Goal: Task Accomplishment & Management: Manage account settings

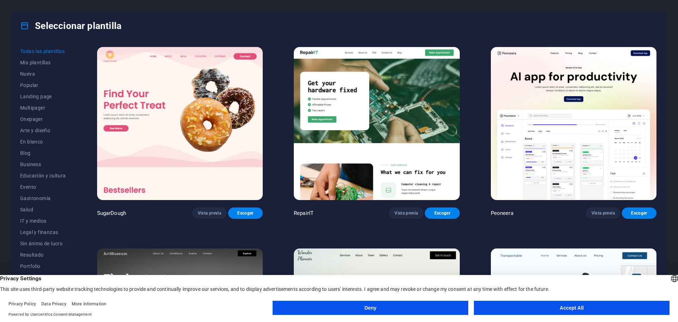
click at [550, 306] on button "Accept All" at bounding box center [572, 307] width 196 height 14
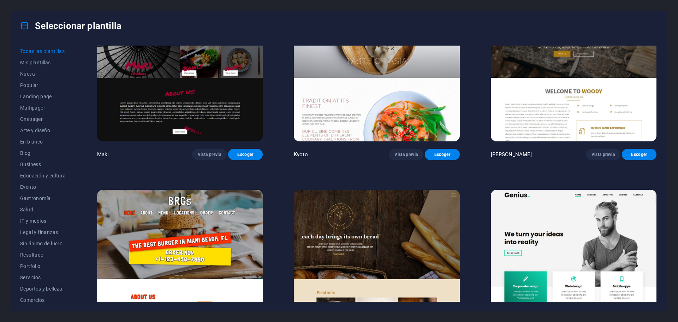
scroll to position [4553, 0]
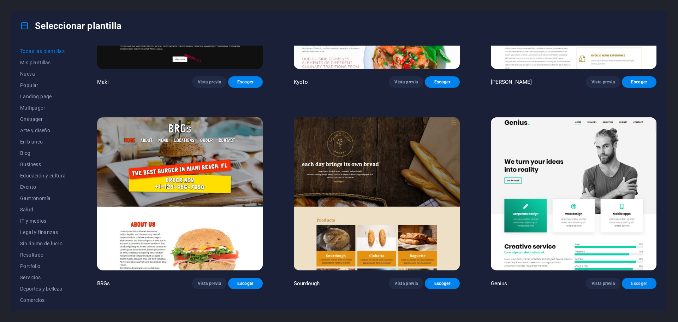
click at [640, 280] on span "Escoger" at bounding box center [638, 283] width 23 height 6
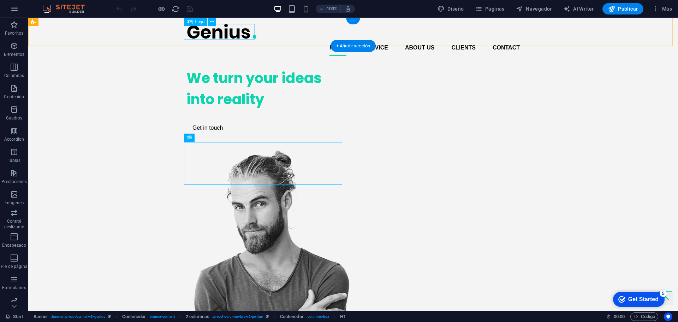
click at [207, 36] on div at bounding box center [352, 31] width 333 height 16
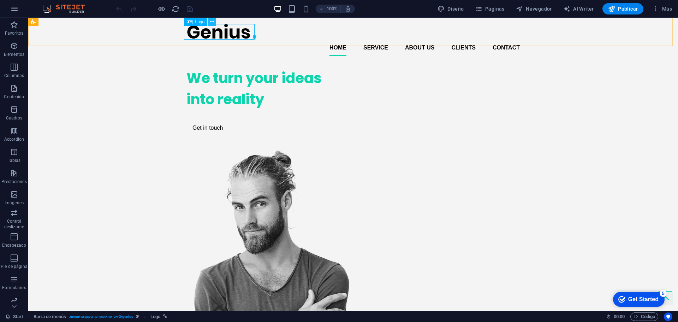
click at [212, 22] on icon at bounding box center [212, 21] width 4 height 7
click at [198, 32] on div at bounding box center [352, 31] width 333 height 16
click at [190, 24] on icon at bounding box center [190, 22] width 6 height 8
click at [199, 31] on div at bounding box center [352, 31] width 333 height 16
click at [212, 23] on icon at bounding box center [212, 21] width 4 height 7
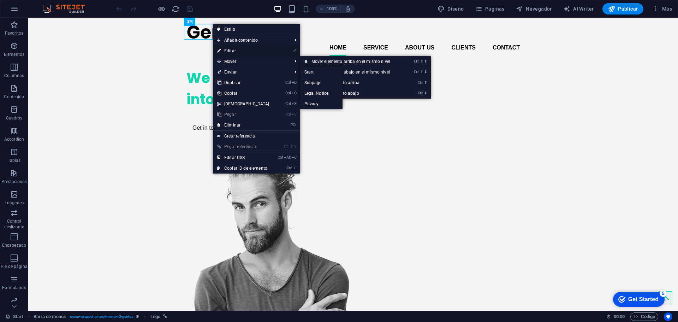
click at [229, 50] on link "⏎ Editar" at bounding box center [243, 51] width 61 height 11
select select "px"
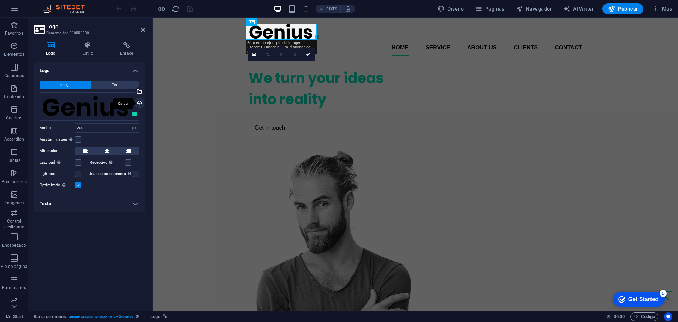
click at [140, 104] on div "Cargar" at bounding box center [138, 103] width 11 height 11
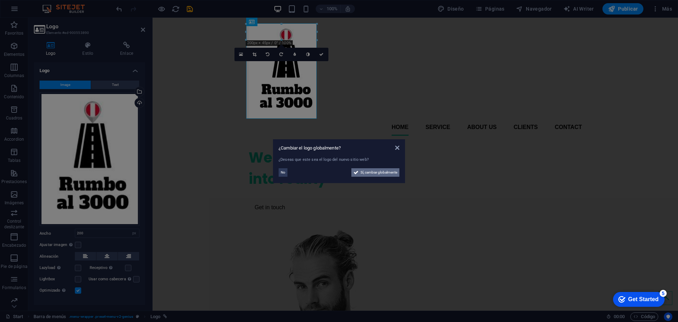
click at [382, 172] on span "Sí, cambiar globalmente" at bounding box center [378, 172] width 37 height 8
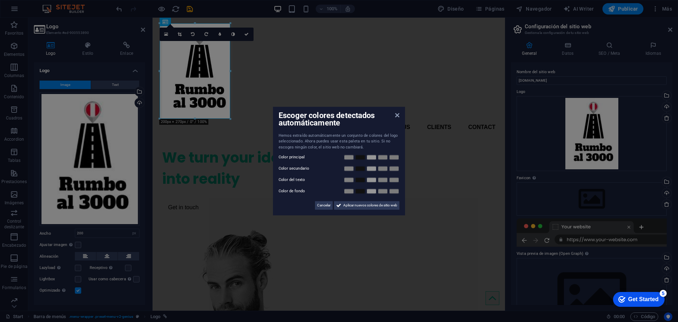
click at [648, 298] on div "Get Started" at bounding box center [643, 299] width 30 height 6
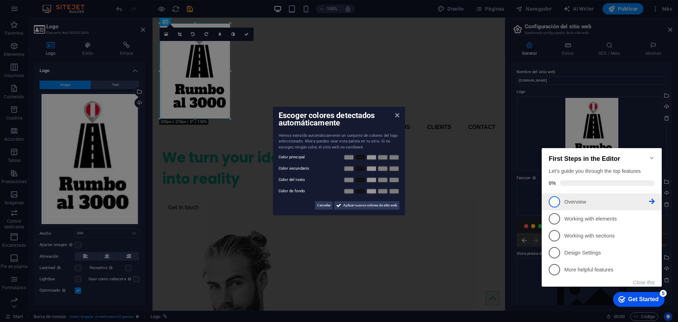
click at [570, 200] on p "Overview - incomplete" at bounding box center [606, 201] width 85 height 7
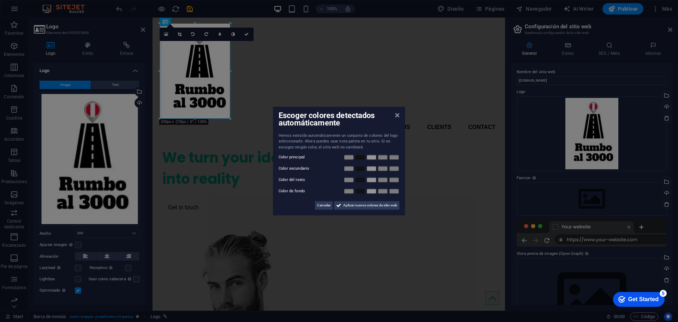
click at [641, 298] on div "Get Started" at bounding box center [643, 299] width 30 height 6
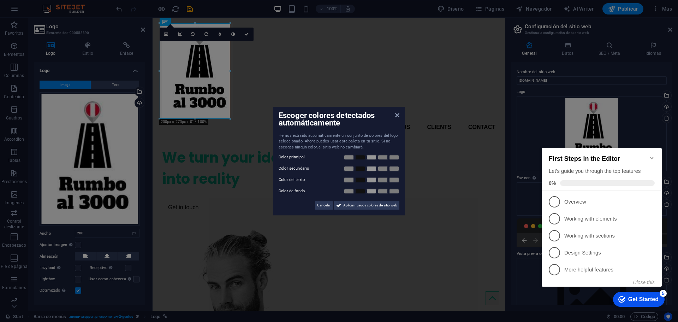
click at [652, 202] on icon at bounding box center [652, 201] width 6 height 6
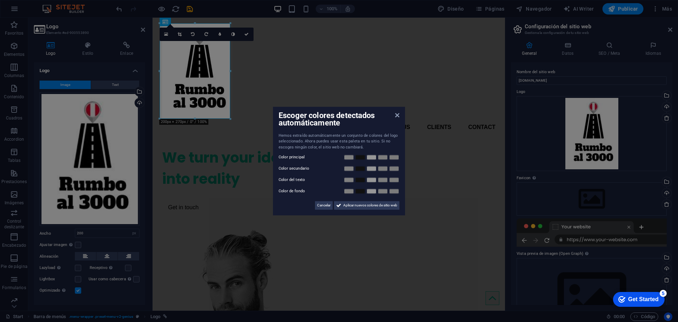
click at [629, 129] on aside "Escoger colores detectados automáticamente Hemos extraído automáticamente un co…" at bounding box center [339, 161] width 678 height 322
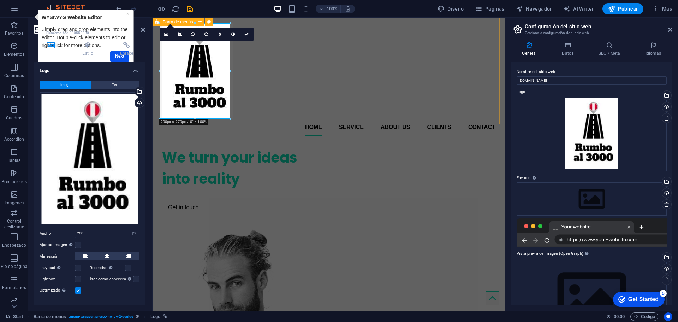
click at [305, 40] on div "Home Service About us Clients Contact" at bounding box center [328, 80] width 352 height 124
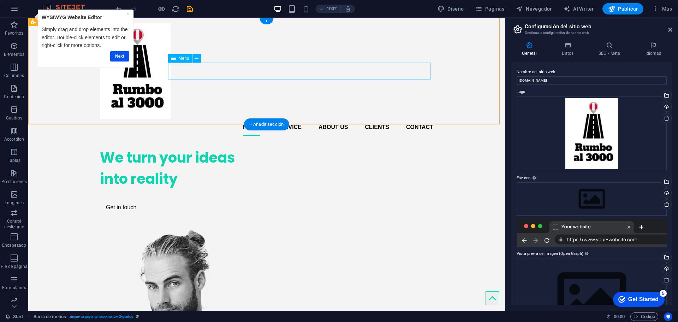
click at [259, 119] on nav "Home Service About us Clients Contact" at bounding box center [266, 127] width 333 height 17
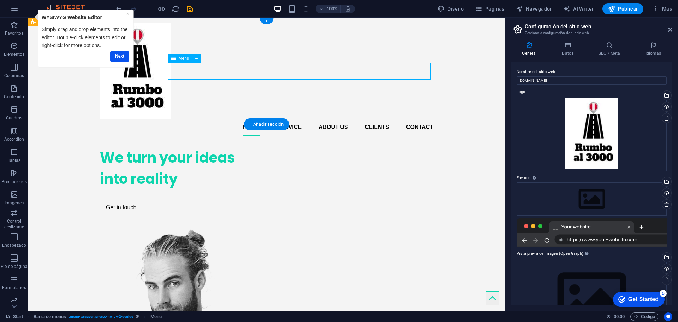
click at [259, 119] on nav "Home Service About us Clients Contact" at bounding box center [266, 127] width 333 height 17
select select
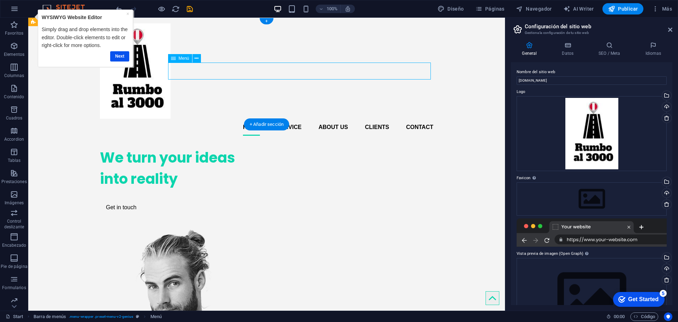
select select
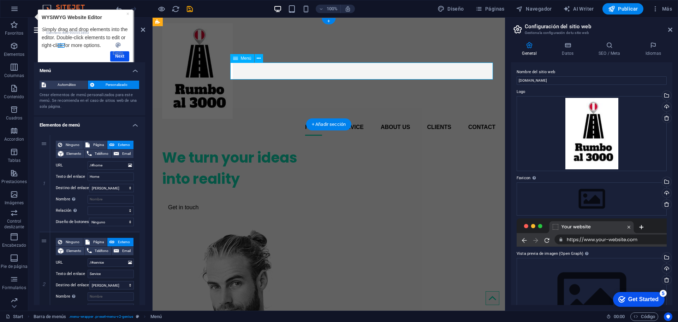
click at [319, 119] on nav "Home Service About us Clients Contact" at bounding box center [328, 127] width 333 height 17
drag, startPoint x: 114, startPoint y: 179, endPoint x: 89, endPoint y: 177, distance: 25.1
click at [89, 177] on input "Home" at bounding box center [111, 176] width 46 height 8
type input "Inicio"
select select
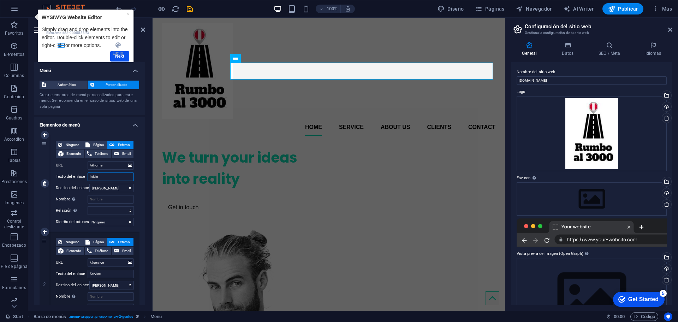
select select
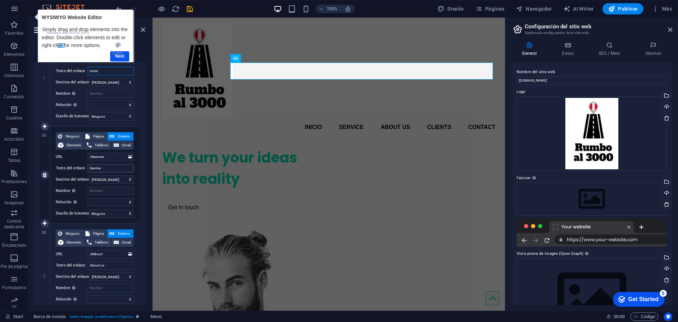
scroll to position [106, 0]
type input "Inicio"
drag, startPoint x: 109, startPoint y: 168, endPoint x: 85, endPoint y: 168, distance: 23.3
click at [85, 168] on div "Texto del enlace Service" at bounding box center [95, 167] width 78 height 8
type input "P"
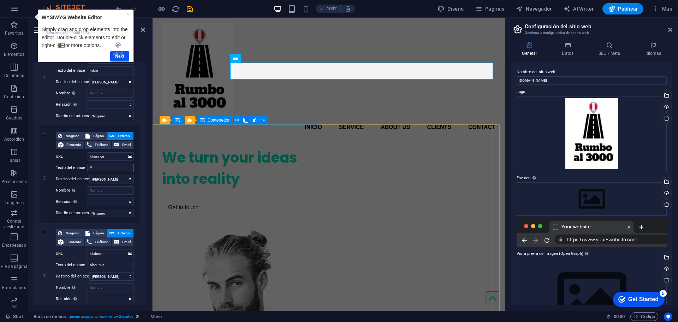
select select
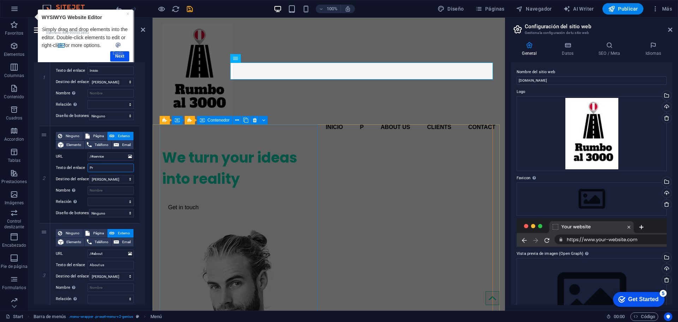
type input "Pro"
select select
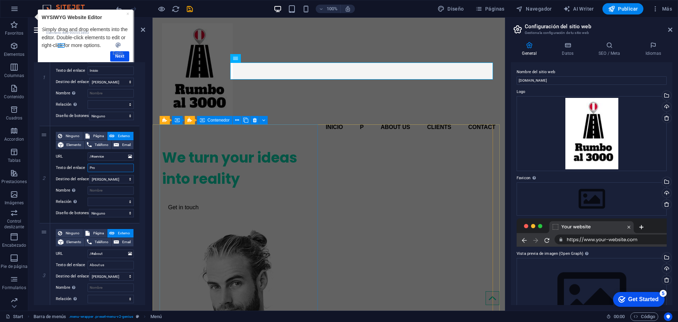
select select
type input "Proyectos"
select select
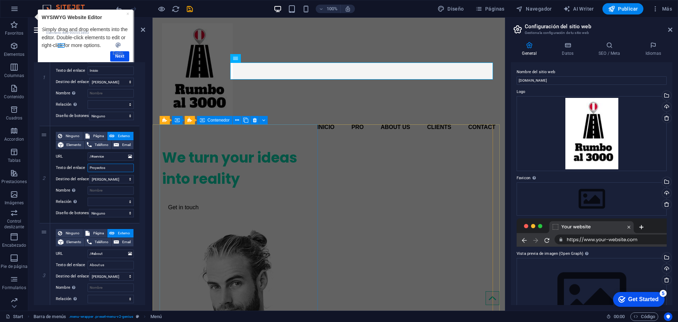
select select
type input "Proyectos"
click at [108, 264] on input "About us" at bounding box center [111, 264] width 46 height 8
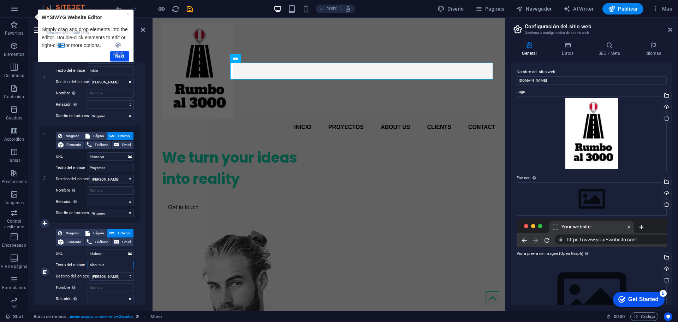
click at [108, 264] on input "About us" at bounding box center [111, 264] width 46 height 8
type input "Nosotros"
select select
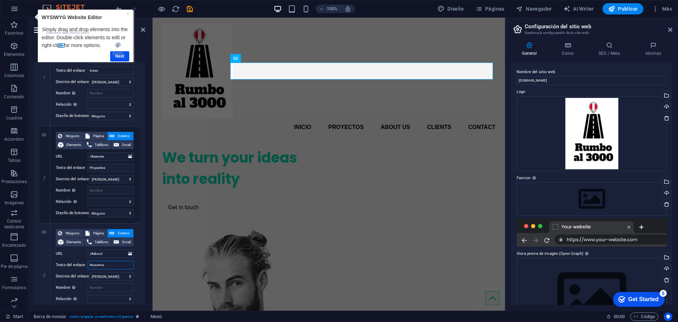
select select
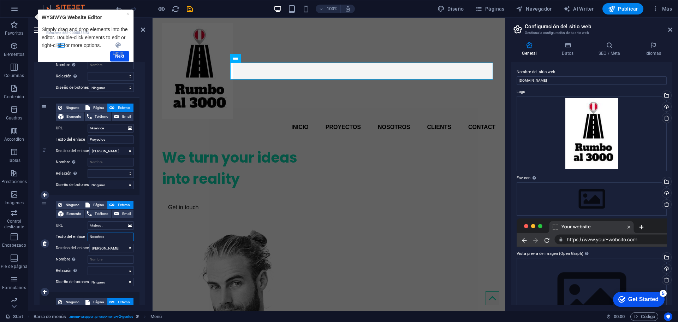
scroll to position [176, 0]
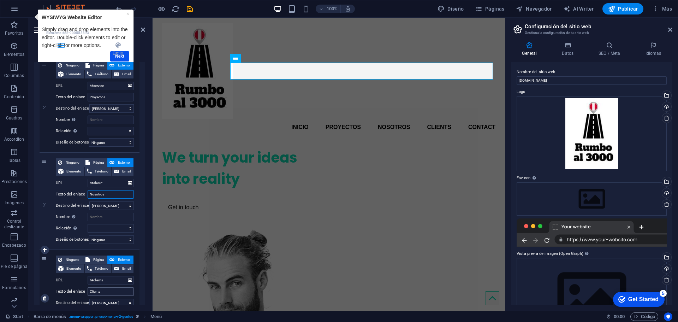
type input "Nosotros"
drag, startPoint x: 106, startPoint y: 292, endPoint x: 89, endPoint y: 291, distance: 17.3
click at [89, 291] on input "Clients" at bounding box center [111, 291] width 46 height 8
type input "Pro"
select select
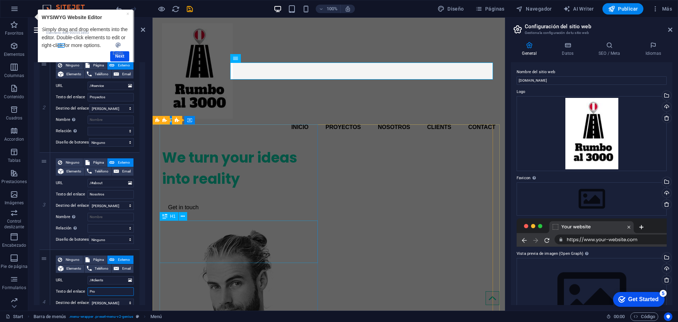
select select
type input "Propuesta"
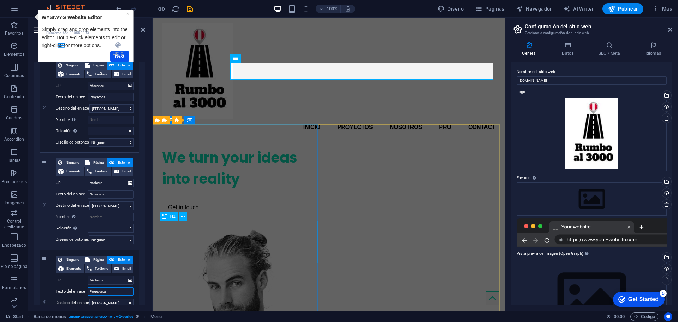
select select
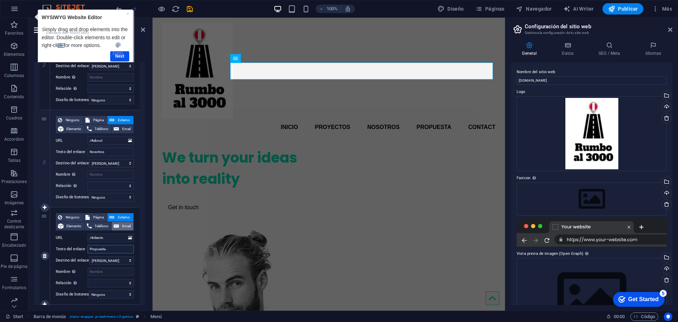
scroll to position [282, 0]
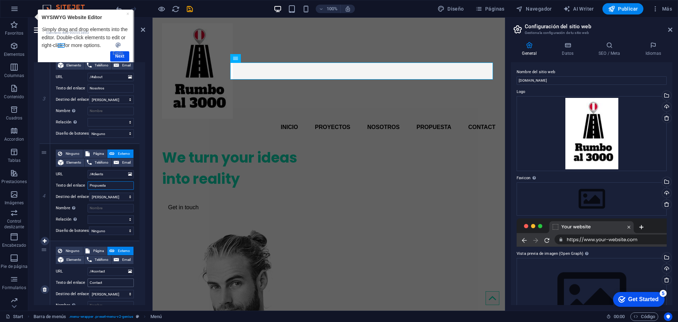
type input "Propuesta"
click at [105, 280] on input "Contact" at bounding box center [111, 282] width 46 height 8
type input "Contacto"
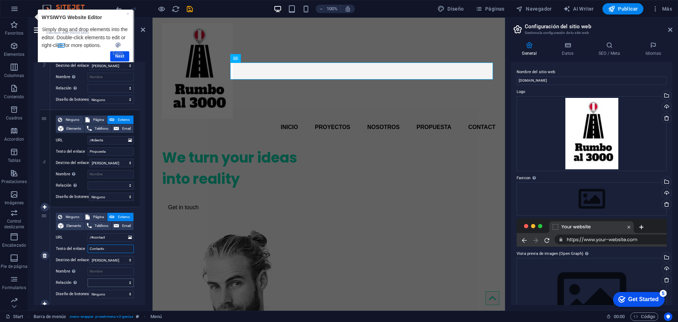
select select
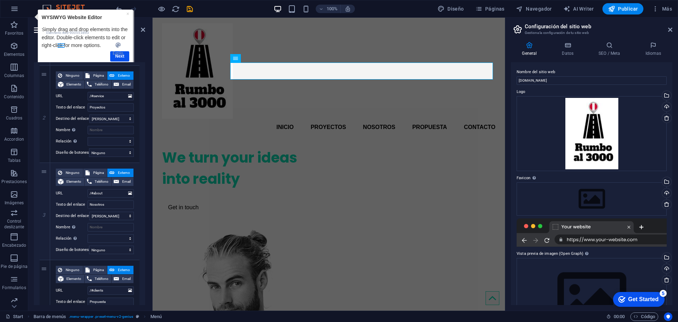
scroll to position [57, 0]
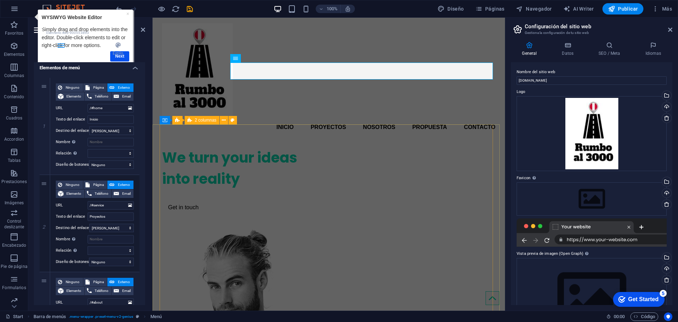
type input "Contacto"
click at [325, 176] on div "We turn your ideas into reality Get in touch" at bounding box center [328, 319] width 333 height 356
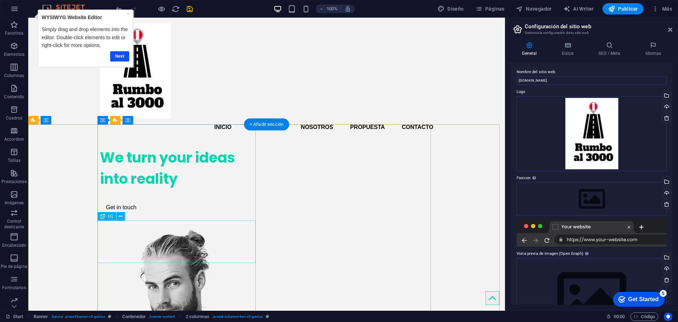
click at [185, 189] on div "We turn your ideas into reality" at bounding box center [179, 168] width 158 height 42
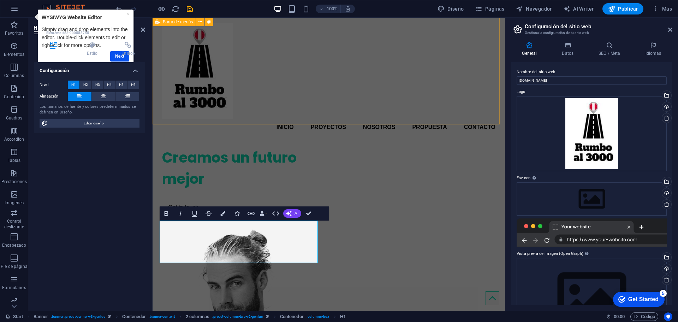
click at [302, 115] on div "Inicio Proyectos Nosotros Propuesta Contacto" at bounding box center [328, 80] width 352 height 124
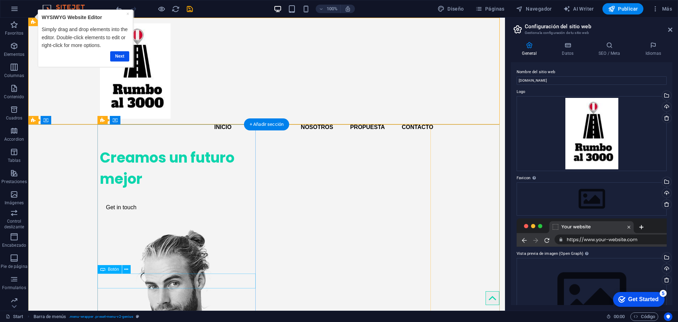
click at [124, 215] on div "Get in touch" at bounding box center [179, 207] width 158 height 15
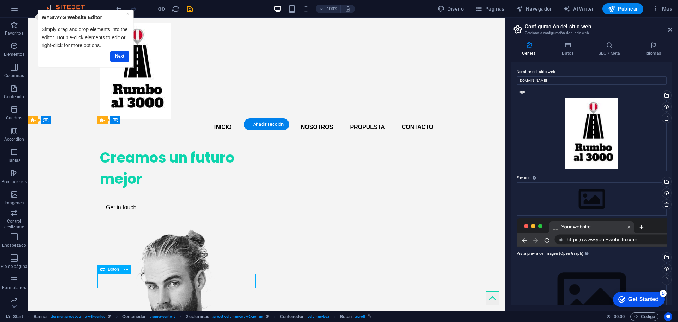
click at [124, 215] on div "Get in touch" at bounding box center [179, 207] width 158 height 15
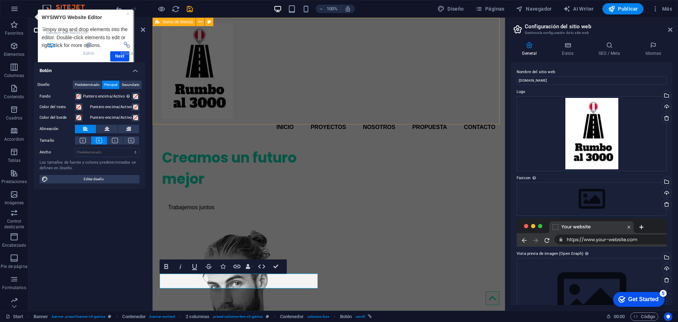
click at [373, 98] on div "Inicio Proyectos Nosotros Propuesta Contacto" at bounding box center [328, 80] width 352 height 124
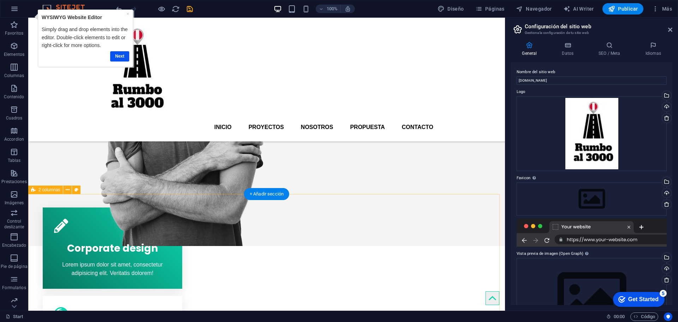
scroll to position [141, 0]
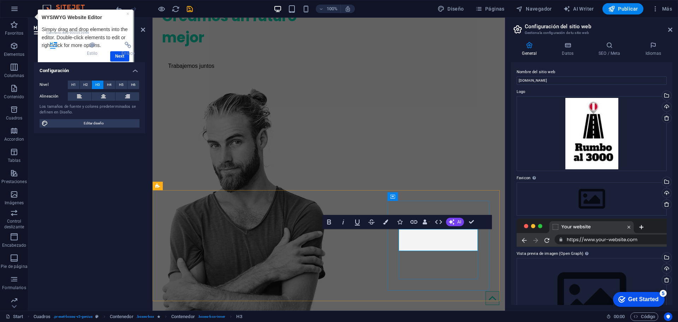
scroll to position [0, 2]
click at [331, 136] on div "Creamos un futuro mejor Trabajemos juntos" at bounding box center [328, 178] width 333 height 356
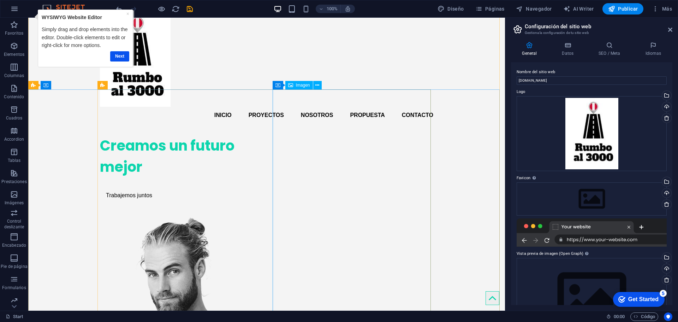
scroll to position [0, 0]
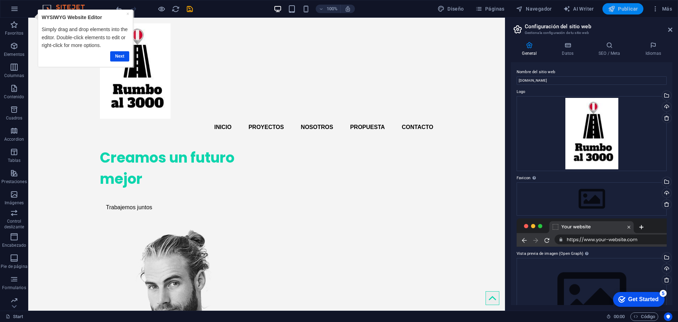
click at [623, 11] on span "Publicar" at bounding box center [623, 8] width 30 height 7
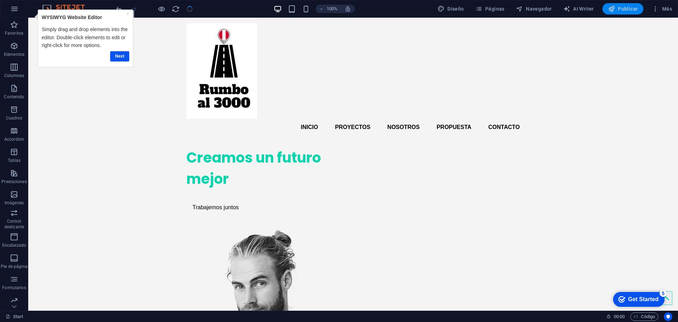
click at [625, 10] on span "Publicar" at bounding box center [623, 8] width 30 height 7
